Goal: Transaction & Acquisition: Purchase product/service

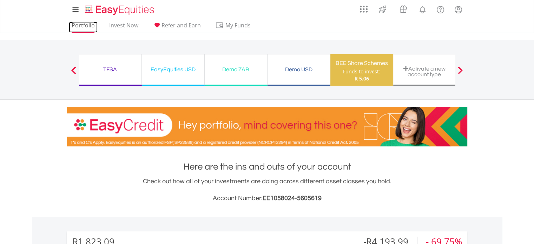
click at [91, 27] on link "Portfolio" at bounding box center [83, 27] width 29 height 11
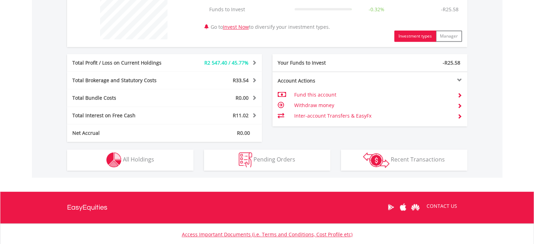
scroll to position [314, 0]
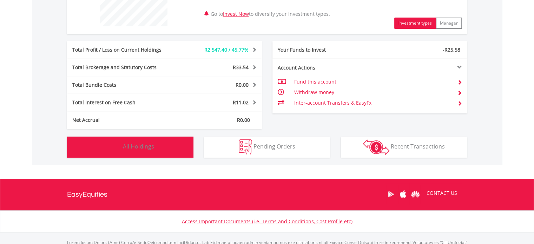
click at [145, 148] on span "All Holdings" at bounding box center [138, 147] width 31 height 8
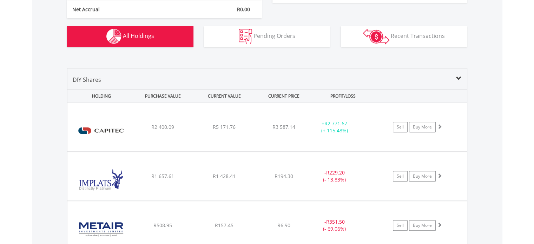
scroll to position [422, 0]
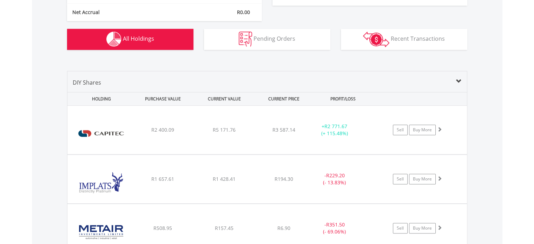
click at [337, 99] on div "PROFIT/LOSS" at bounding box center [343, 98] width 60 height 13
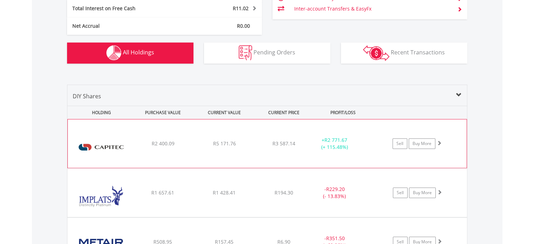
scroll to position [387, 0]
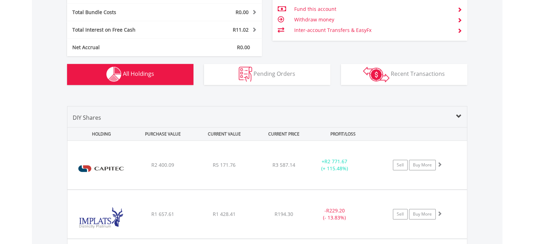
click at [171, 77] on button "Holdings All Holdings" at bounding box center [130, 74] width 126 height 21
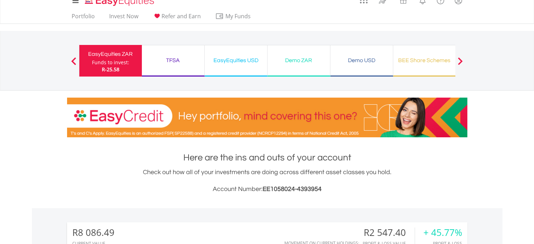
scroll to position [0, 0]
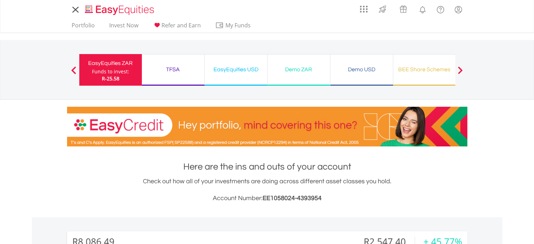
click at [237, 71] on div "EasyEquities USD" at bounding box center [236, 70] width 54 height 10
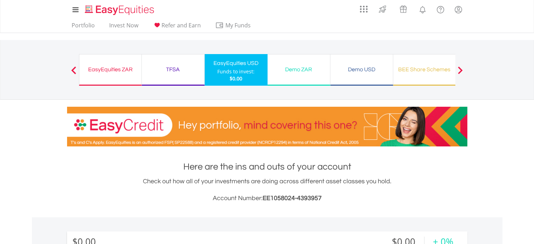
scroll to position [67, 133]
click at [110, 74] on div "EasyEquities ZAR" at bounding box center [111, 70] width 54 height 10
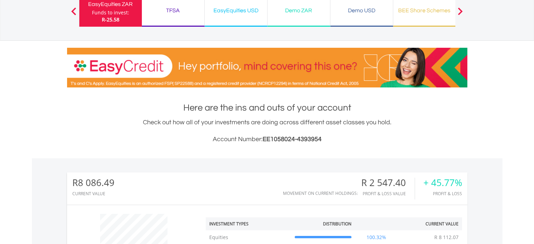
scroll to position [70, 0]
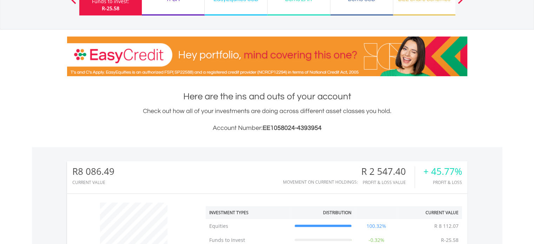
click at [142, 132] on h3 "Account Number: EE1058024-4393954" at bounding box center [267, 128] width 400 height 10
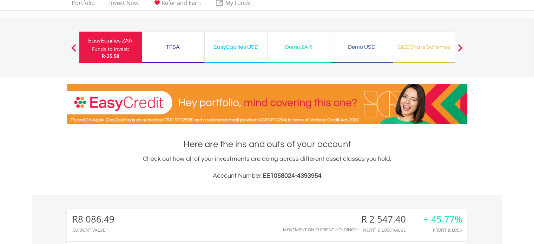
scroll to position [0, 0]
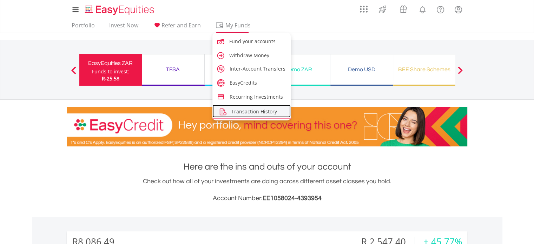
click at [248, 111] on span "Transaction History" at bounding box center [254, 111] width 46 height 7
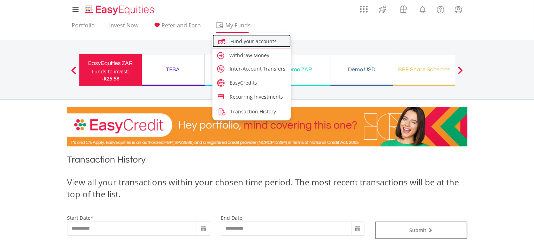
click at [246, 43] on span "Fund your accounts" at bounding box center [253, 41] width 46 height 7
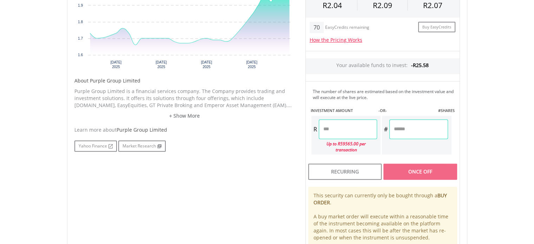
scroll to position [281, 0]
click at [345, 123] on input "number" at bounding box center [348, 129] width 58 height 20
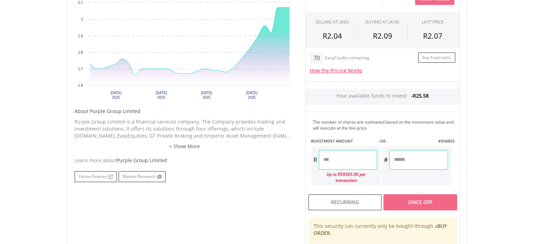
scroll to position [246, 0]
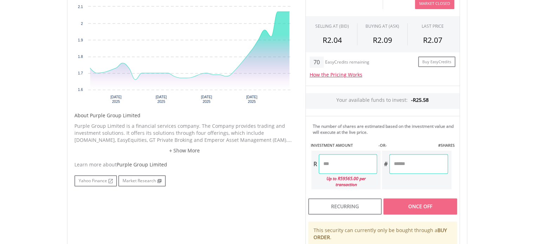
click at [348, 158] on input "number" at bounding box center [348, 164] width 58 height 20
type input "*"
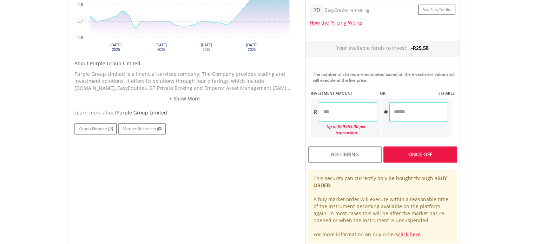
scroll to position [316, 0]
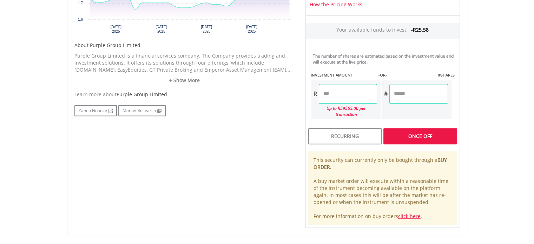
click at [418, 133] on div "Last Updated Price: 15-min. Delay* Price Update Cost: 0 Credits Market Closed S…" at bounding box center [382, 68] width 165 height 319
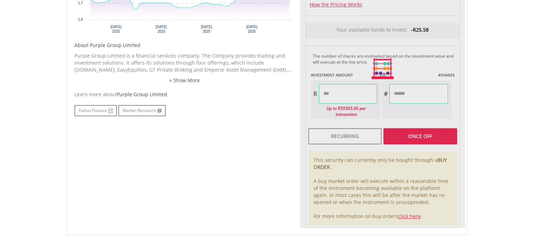
type input "*******"
type input "*********"
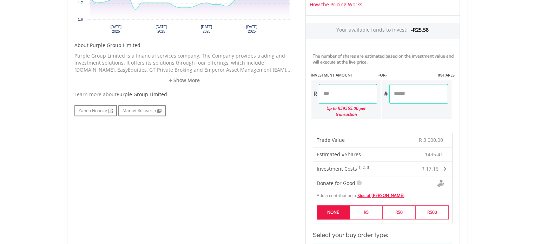
click at [342, 208] on label "NONE" at bounding box center [333, 212] width 33 height 14
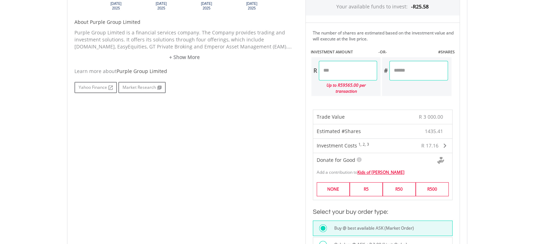
scroll to position [421, 0]
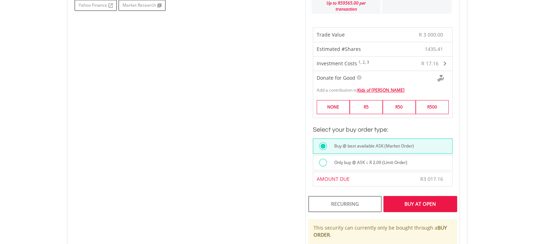
click at [325, 159] on div at bounding box center [323, 163] width 8 height 8
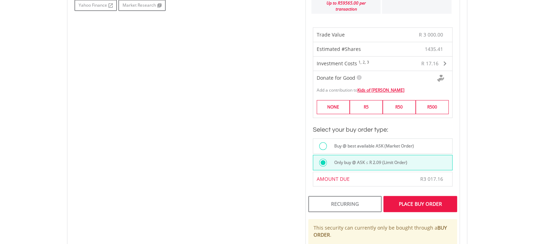
click at [417, 198] on div "Place Buy Order" at bounding box center [420, 204] width 73 height 16
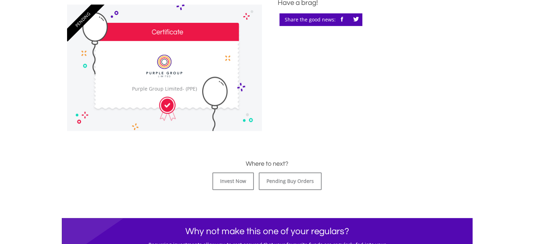
scroll to position [211, 0]
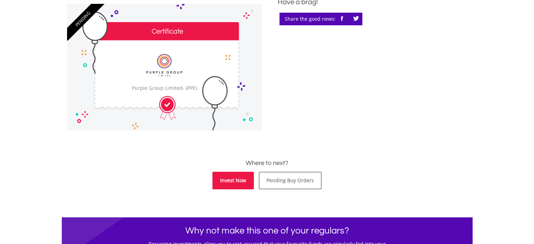
click at [229, 178] on link "Invest Now" at bounding box center [232, 181] width 41 height 18
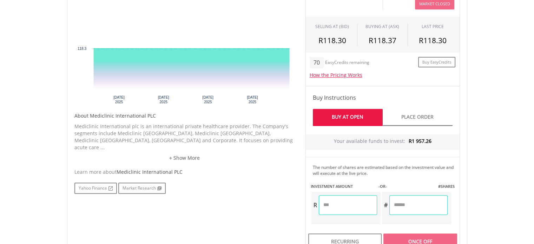
scroll to position [246, 0]
click at [356, 202] on input "number" at bounding box center [348, 205] width 58 height 20
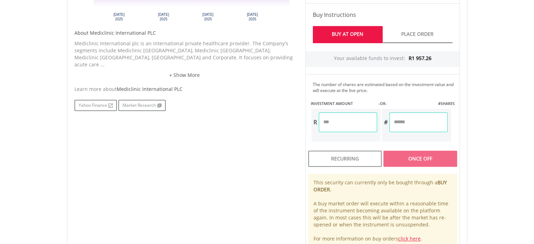
scroll to position [351, 0]
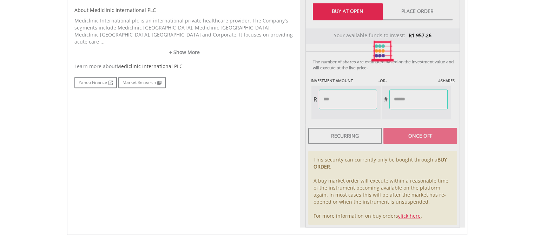
click at [424, 140] on div "Last Updated Price: 15-min. Delay* Price Update Cost: 0 Credits Market Closed S…" at bounding box center [382, 50] width 165 height 353
type input "*******"
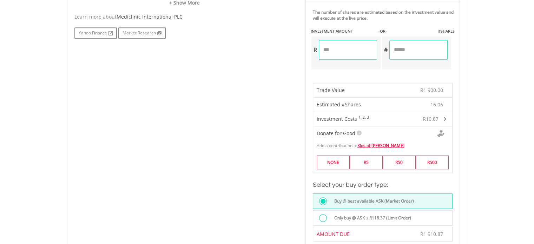
scroll to position [421, 0]
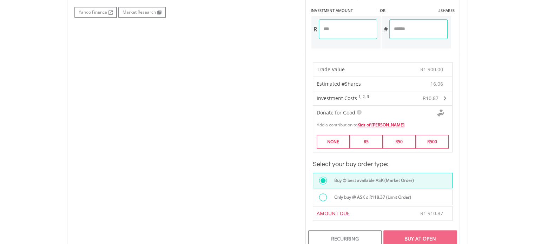
click at [320, 195] on div at bounding box center [323, 198] width 8 height 8
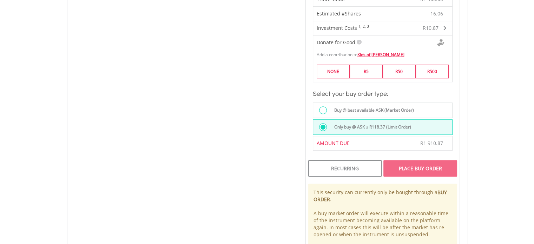
scroll to position [527, 0]
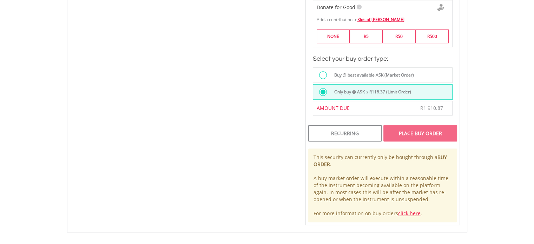
click at [412, 134] on div "Place Buy Order" at bounding box center [420, 133] width 73 height 16
click at [424, 130] on div "Place Buy Order" at bounding box center [420, 133] width 73 height 16
click at [330, 72] on div "Buy @ best available ASK (Market Order)" at bounding box center [383, 74] width 140 height 15
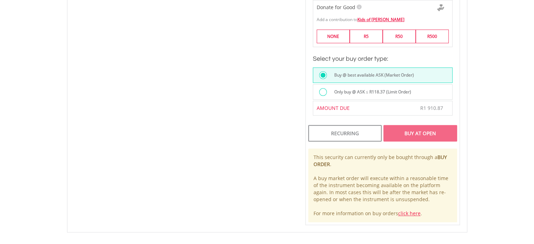
click at [436, 135] on div "Buy At Open" at bounding box center [420, 133] width 73 height 16
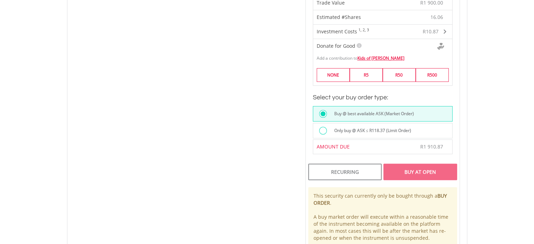
scroll to position [492, 0]
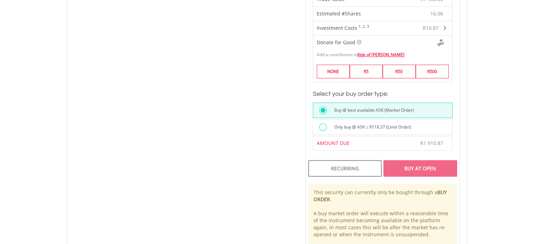
click at [421, 163] on div "Buy At Open" at bounding box center [420, 168] width 73 height 16
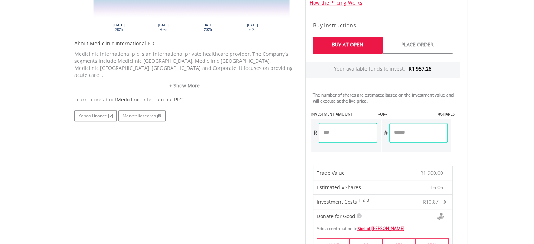
scroll to position [316, 0]
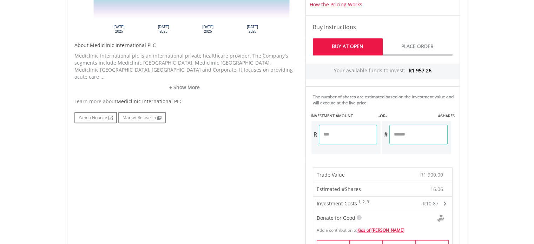
click at [329, 132] on input "*******" at bounding box center [348, 135] width 58 height 20
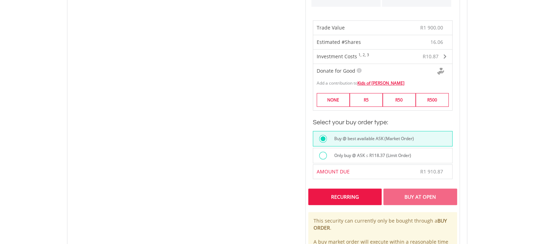
scroll to position [492, 0]
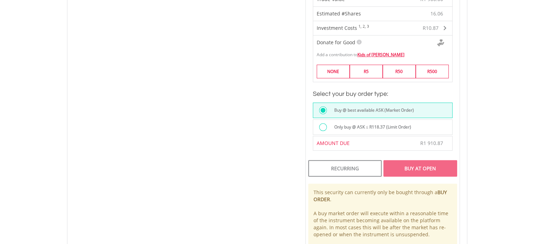
type input "*******"
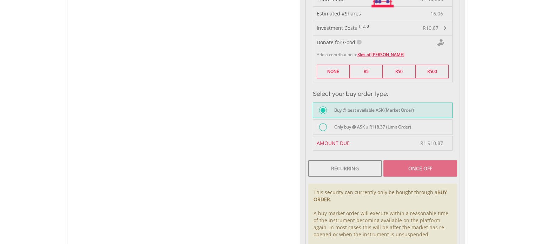
type input "*******"
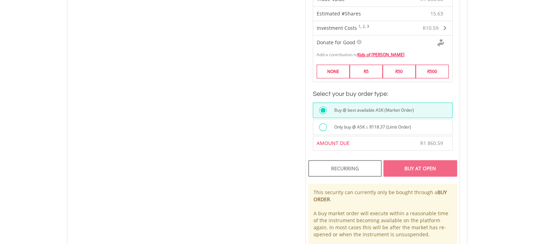
click at [322, 127] on div at bounding box center [323, 127] width 8 height 8
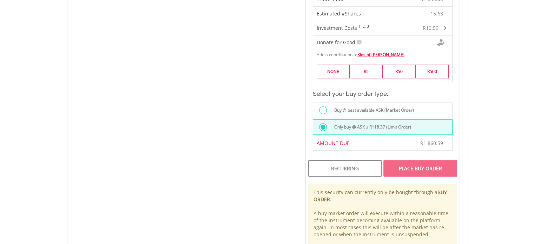
click at [423, 170] on div "Place Buy Order" at bounding box center [420, 168] width 73 height 16
click at [325, 108] on div at bounding box center [323, 110] width 8 height 8
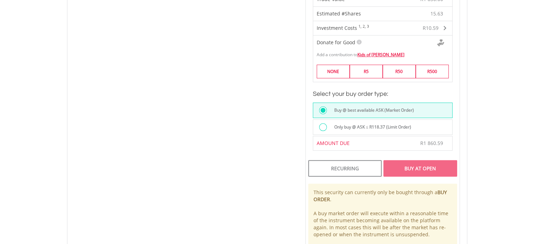
click at [433, 168] on div "Buy At Open" at bounding box center [420, 168] width 73 height 16
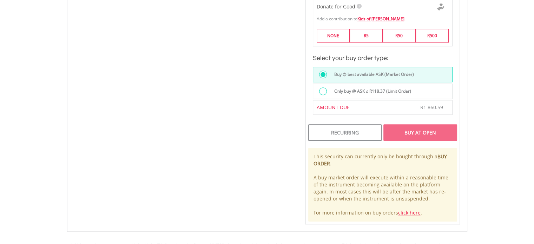
scroll to position [527, 0]
click at [429, 133] on div "Buy At Open" at bounding box center [420, 133] width 73 height 16
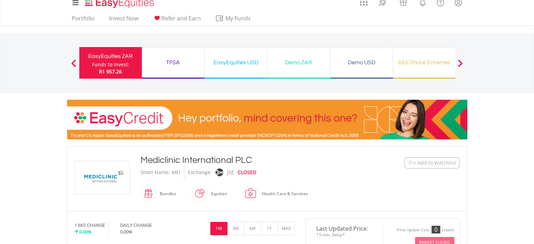
scroll to position [0, 0]
